Goal: Book appointment/travel/reservation

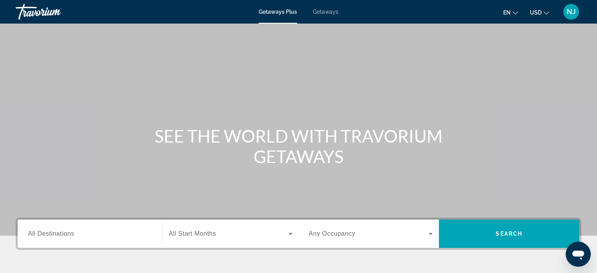
click at [57, 235] on span "All Destinations" at bounding box center [51, 233] width 46 height 7
click at [57, 235] on input "Destination All Destinations" at bounding box center [90, 233] width 124 height 9
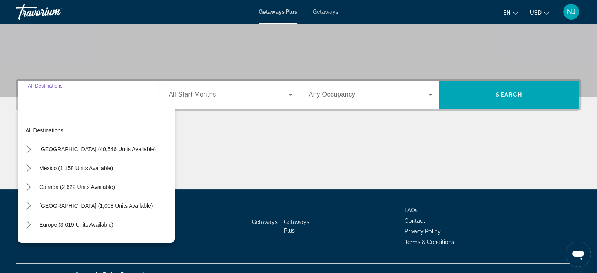
scroll to position [151, 0]
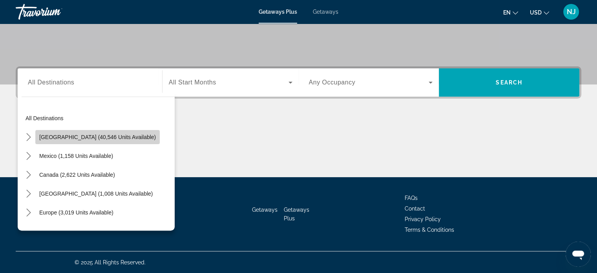
click at [104, 139] on span "[GEOGRAPHIC_DATA] (40,546 units available)" at bounding box center [97, 137] width 117 height 6
type input "**********"
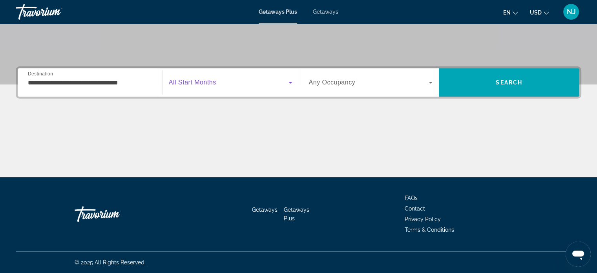
click at [256, 84] on span "Search widget" at bounding box center [229, 82] width 120 height 9
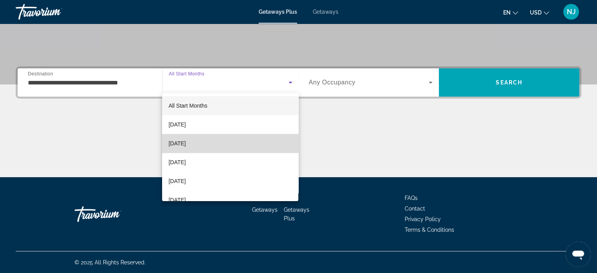
click at [241, 141] on mat-option "[DATE]" at bounding box center [230, 143] width 136 height 19
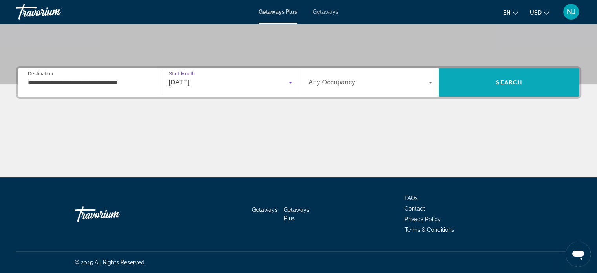
click at [481, 82] on span "Search" at bounding box center [509, 82] width 141 height 19
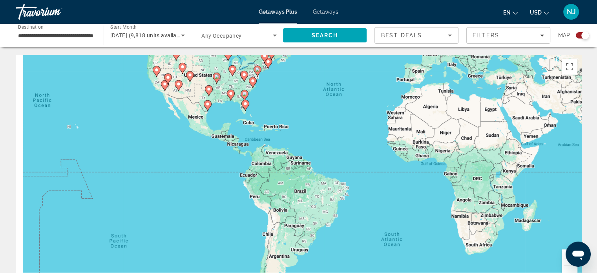
drag, startPoint x: 481, startPoint y: 82, endPoint x: 547, endPoint y: 4, distance: 102.6
click at [547, 4] on div "**********" at bounding box center [298, 136] width 597 height 273
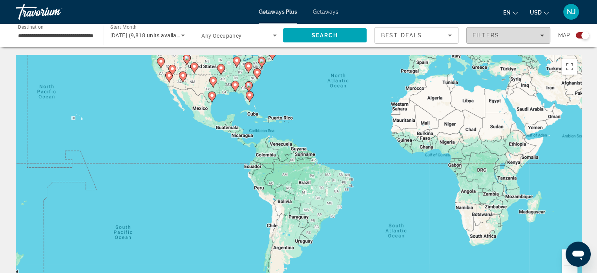
click at [543, 38] on span "Filters" at bounding box center [508, 35] width 83 height 19
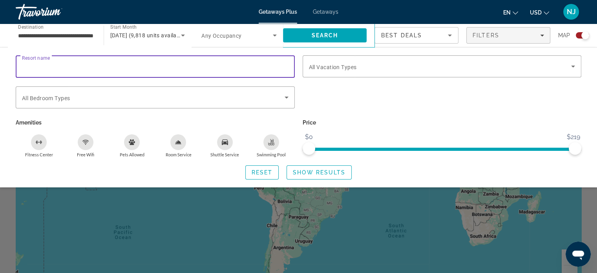
click at [226, 64] on input "Resort name" at bounding box center [155, 66] width 267 height 9
type input "*********"
click at [284, 95] on icon "Search widget" at bounding box center [286, 97] width 9 height 9
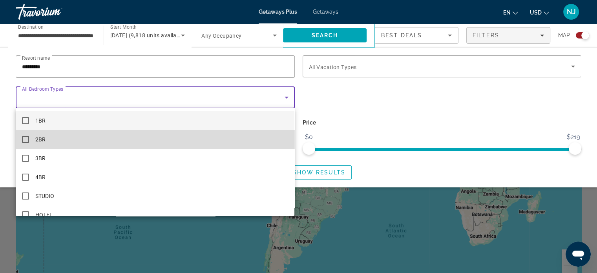
click at [231, 140] on mat-option "2BR" at bounding box center [155, 139] width 279 height 19
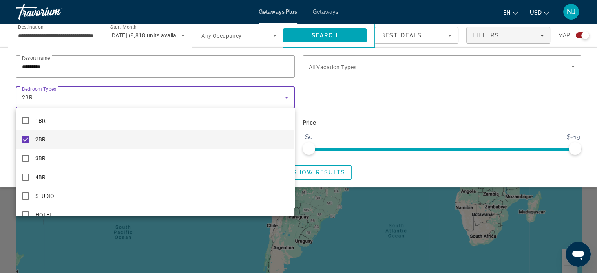
click at [352, 38] on div at bounding box center [298, 136] width 597 height 273
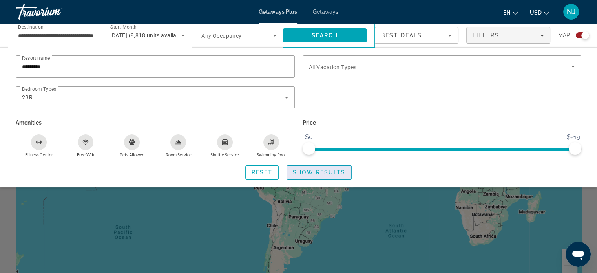
click at [313, 170] on span "Show Results" at bounding box center [319, 172] width 53 height 6
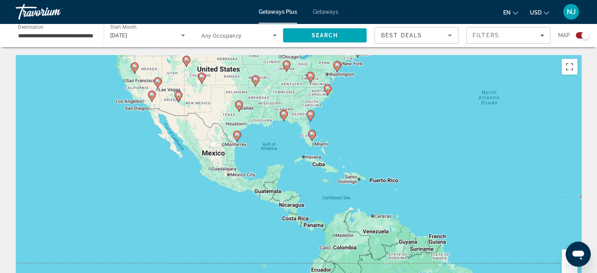
click at [255, 171] on div "To activate drag with keyboard, press Alt + Enter. Once in keyboard drag state,…" at bounding box center [299, 173] width 566 height 236
click at [262, 181] on div "To activate drag with keyboard, press Alt + Enter. Once in keyboard drag state,…" at bounding box center [299, 173] width 566 height 236
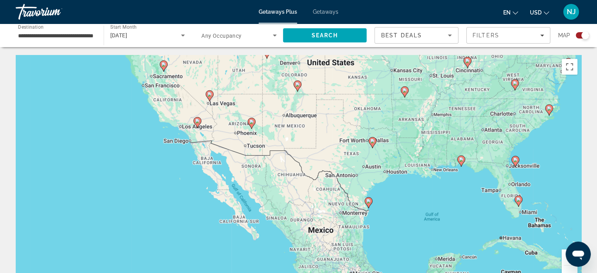
drag, startPoint x: 371, startPoint y: 117, endPoint x: 530, endPoint y: 227, distance: 192.8
click at [530, 227] on div "To activate drag with keyboard, press Alt + Enter. Once in keyboard drag state,…" at bounding box center [299, 173] width 566 height 236
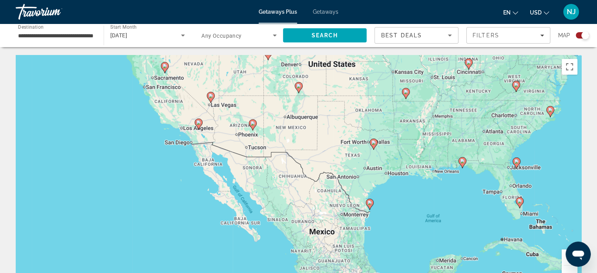
click at [212, 97] on image "Main content" at bounding box center [211, 95] width 5 height 5
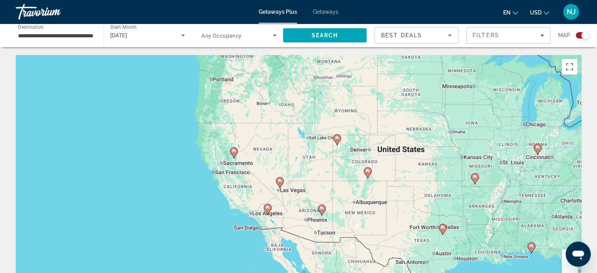
click at [286, 194] on div "To navigate, press the arrow keys. To activate drag with keyboard, press Alt + …" at bounding box center [299, 173] width 566 height 236
click at [286, 193] on div "To activate drag with keyboard, press Alt + Enter. Once in keyboard drag state,…" at bounding box center [299, 173] width 566 height 236
click at [279, 180] on image "Main content" at bounding box center [280, 181] width 5 height 5
type input "**********"
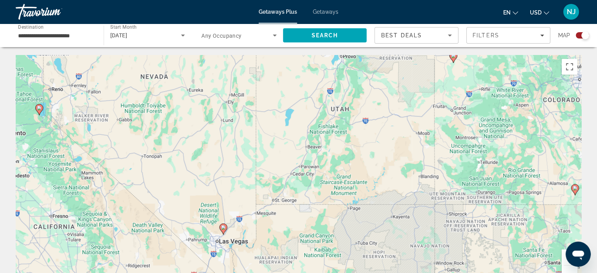
click at [224, 230] on icon "Main content" at bounding box center [223, 229] width 7 height 10
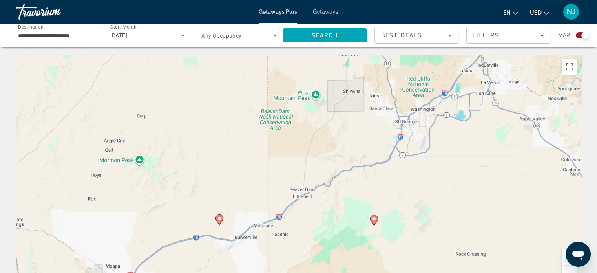
drag, startPoint x: 233, startPoint y: 229, endPoint x: 547, endPoint y: -48, distance: 418.0
click at [547, 0] on html "**********" at bounding box center [298, 136] width 597 height 273
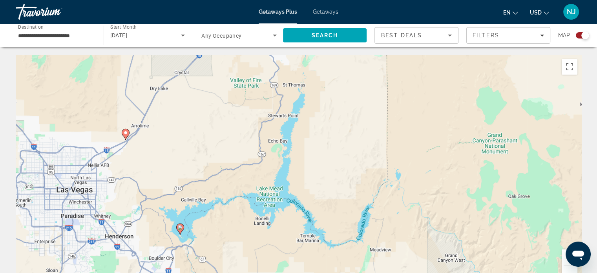
drag, startPoint x: 324, startPoint y: 216, endPoint x: 442, endPoint y: -48, distance: 289.1
click at [442, 0] on html "**********" at bounding box center [298, 136] width 597 height 273
click at [36, 12] on div "Travorium" at bounding box center [55, 12] width 79 height 20
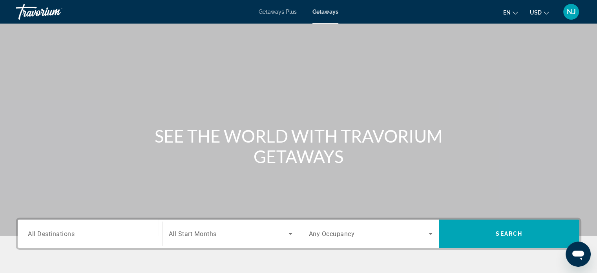
click at [119, 237] on input "Destination All Destinations" at bounding box center [90, 233] width 124 height 9
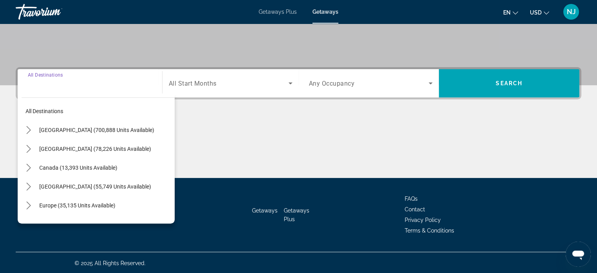
scroll to position [151, 0]
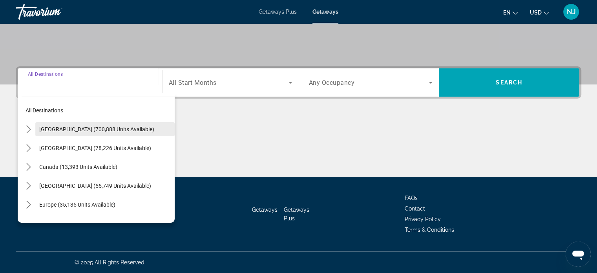
click at [115, 126] on span "[GEOGRAPHIC_DATA] (700,888 units available)" at bounding box center [96, 129] width 115 height 6
type input "**********"
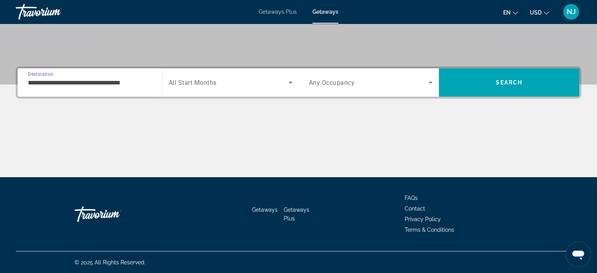
click at [255, 86] on span "Search widget" at bounding box center [229, 82] width 120 height 9
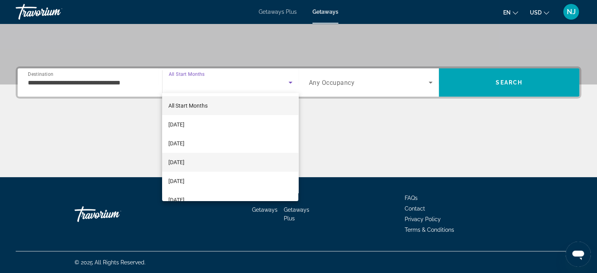
click at [218, 157] on mat-option "[DATE]" at bounding box center [230, 162] width 136 height 19
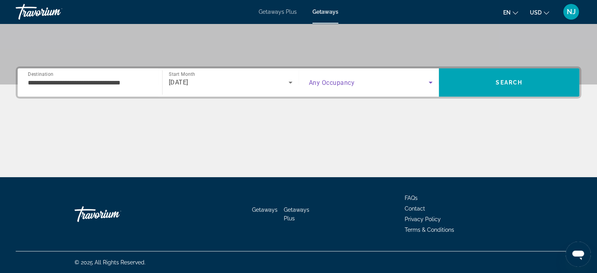
click at [414, 82] on span "Search widget" at bounding box center [369, 82] width 120 height 9
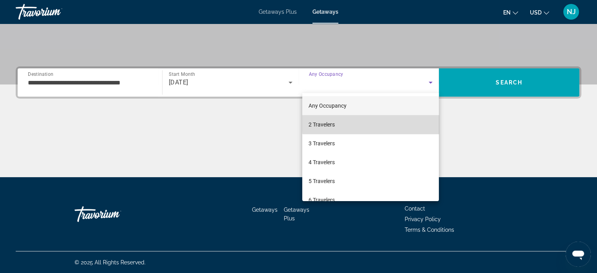
click at [397, 123] on mat-option "2 Travelers" at bounding box center [370, 124] width 137 height 19
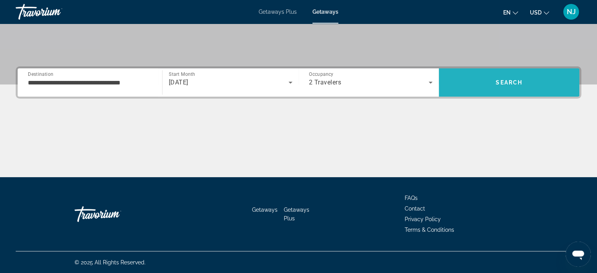
click at [503, 90] on span "Search" at bounding box center [509, 82] width 141 height 19
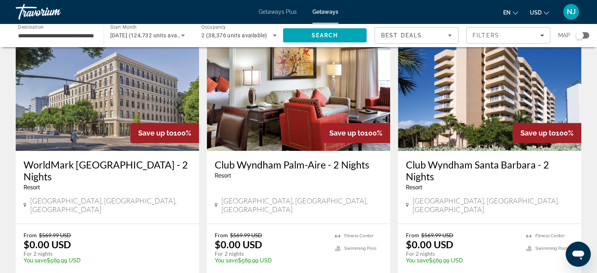
scroll to position [660, 0]
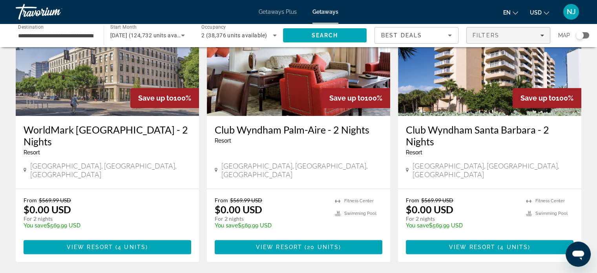
click at [545, 34] on span "Filters" at bounding box center [508, 35] width 83 height 19
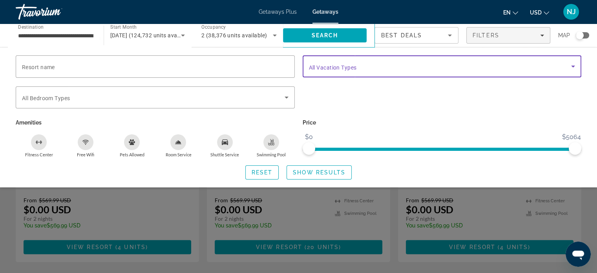
click at [574, 66] on icon "Search widget" at bounding box center [574, 67] width 4 height 2
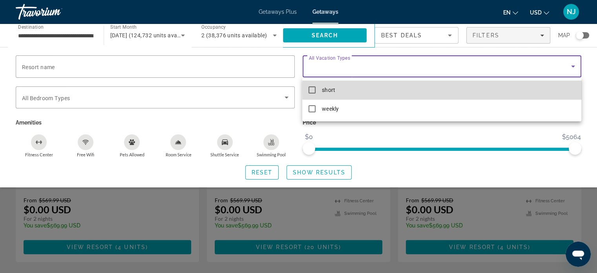
click at [508, 89] on mat-option "short" at bounding box center [441, 90] width 279 height 19
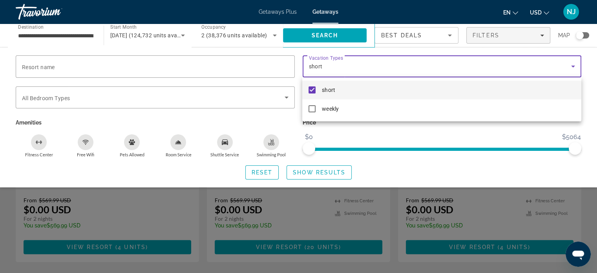
click at [310, 172] on div at bounding box center [298, 136] width 597 height 273
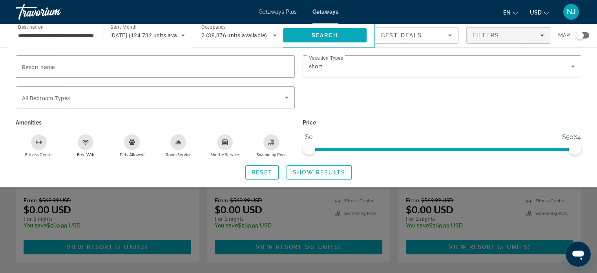
click at [335, 37] on span "Search" at bounding box center [325, 35] width 27 height 6
